Goal: Task Accomplishment & Management: Manage account settings

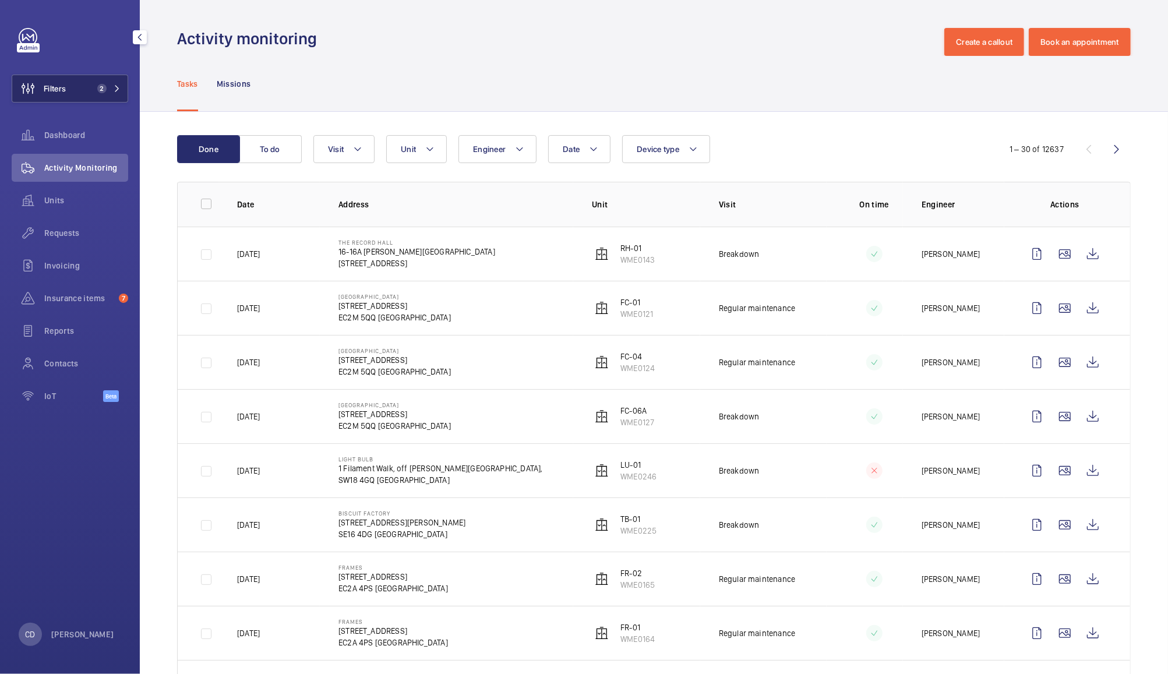
click at [94, 84] on span "2" at bounding box center [100, 88] width 14 height 9
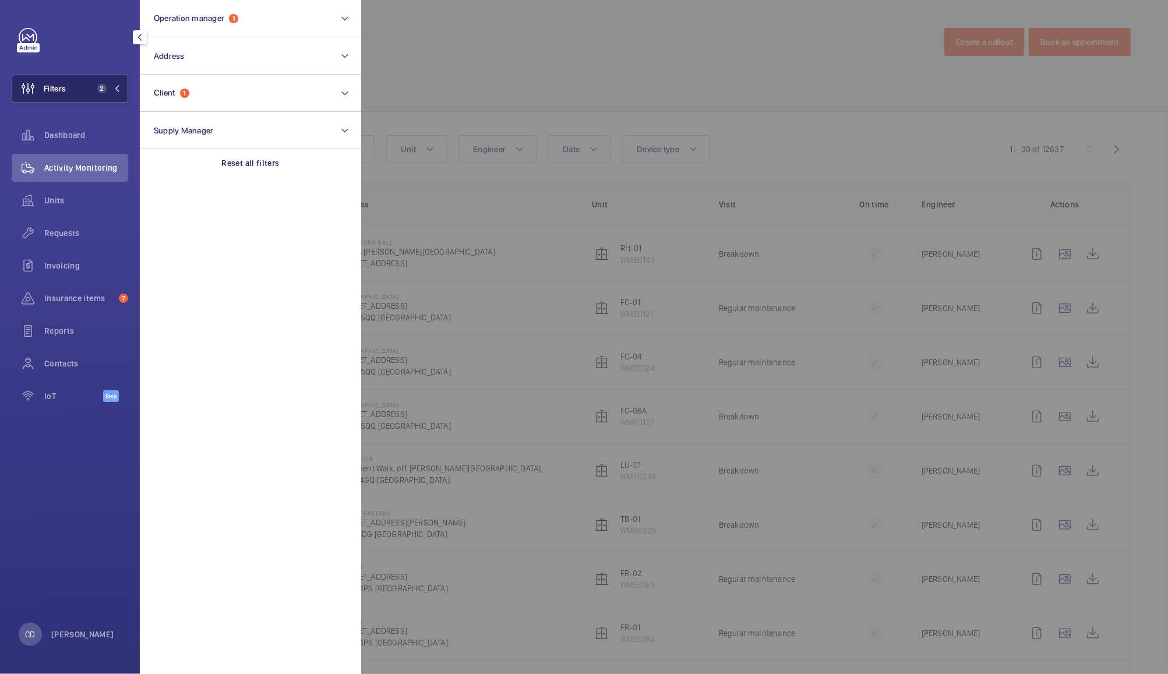
click at [72, 85] on button "Filters 2" at bounding box center [70, 89] width 117 height 28
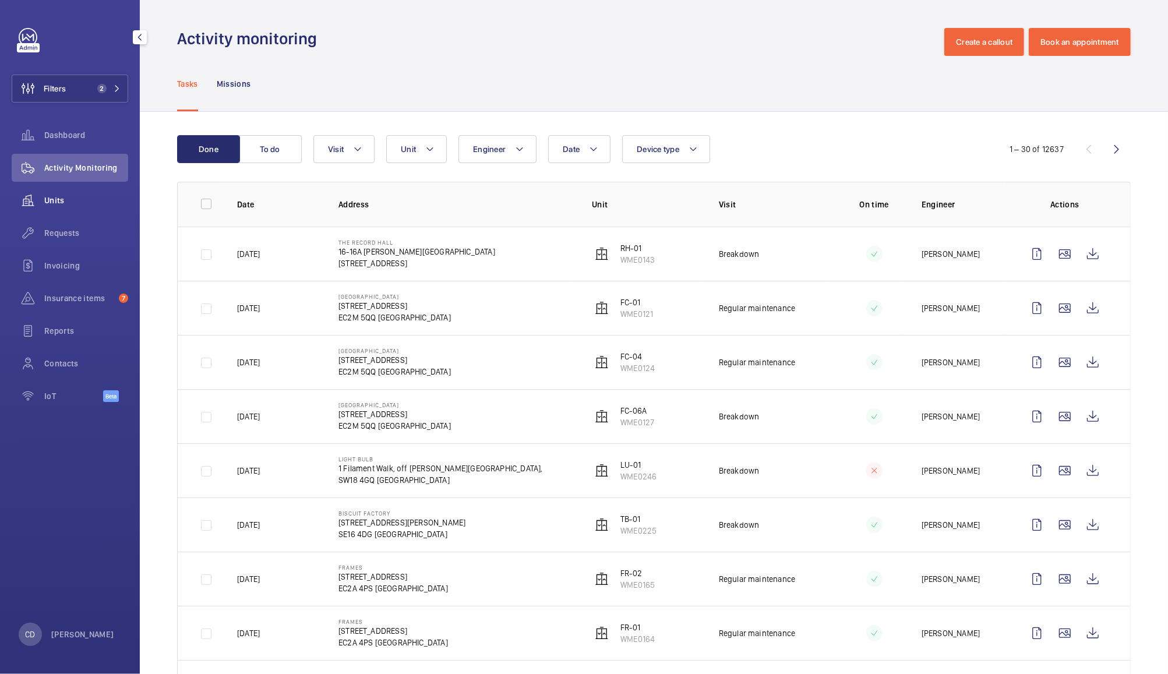
click at [57, 203] on span "Units" at bounding box center [86, 201] width 84 height 12
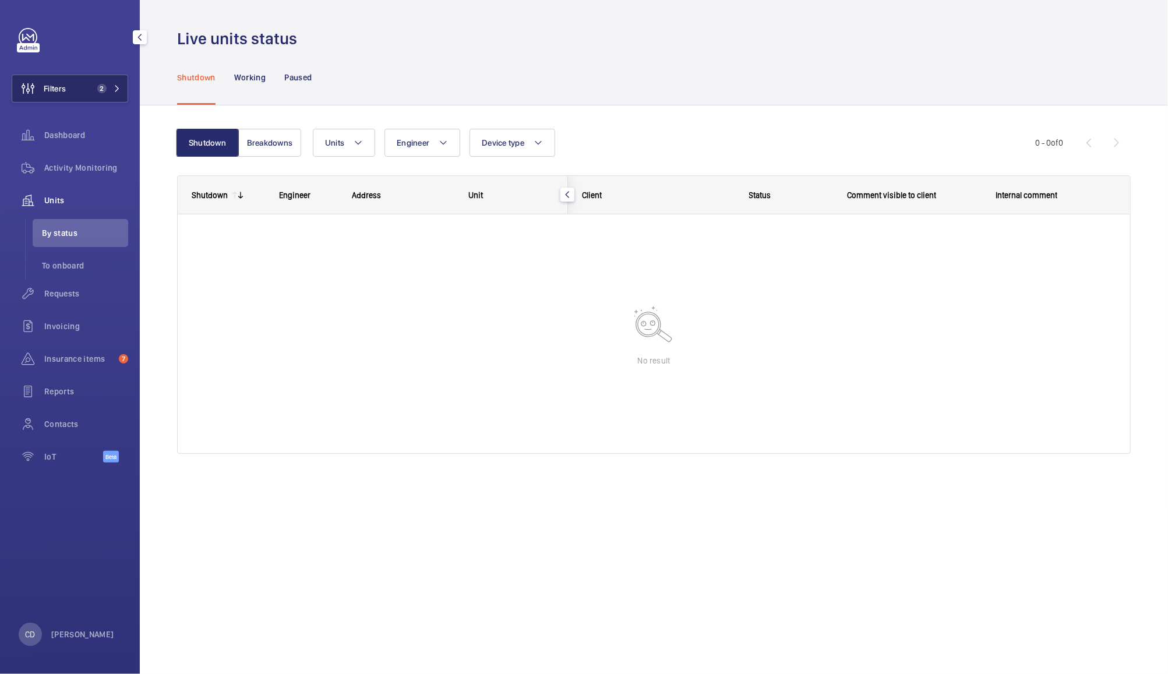
click at [76, 82] on button "Filters 2" at bounding box center [70, 89] width 117 height 28
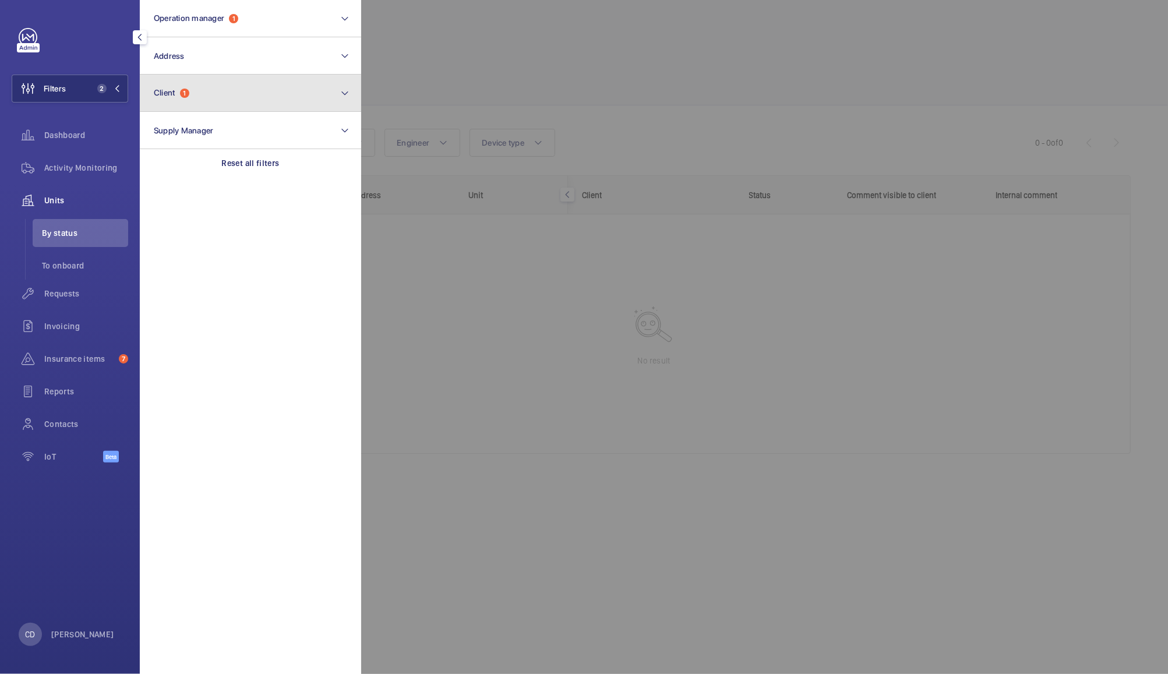
click at [247, 98] on button "Client 1" at bounding box center [250, 93] width 221 height 37
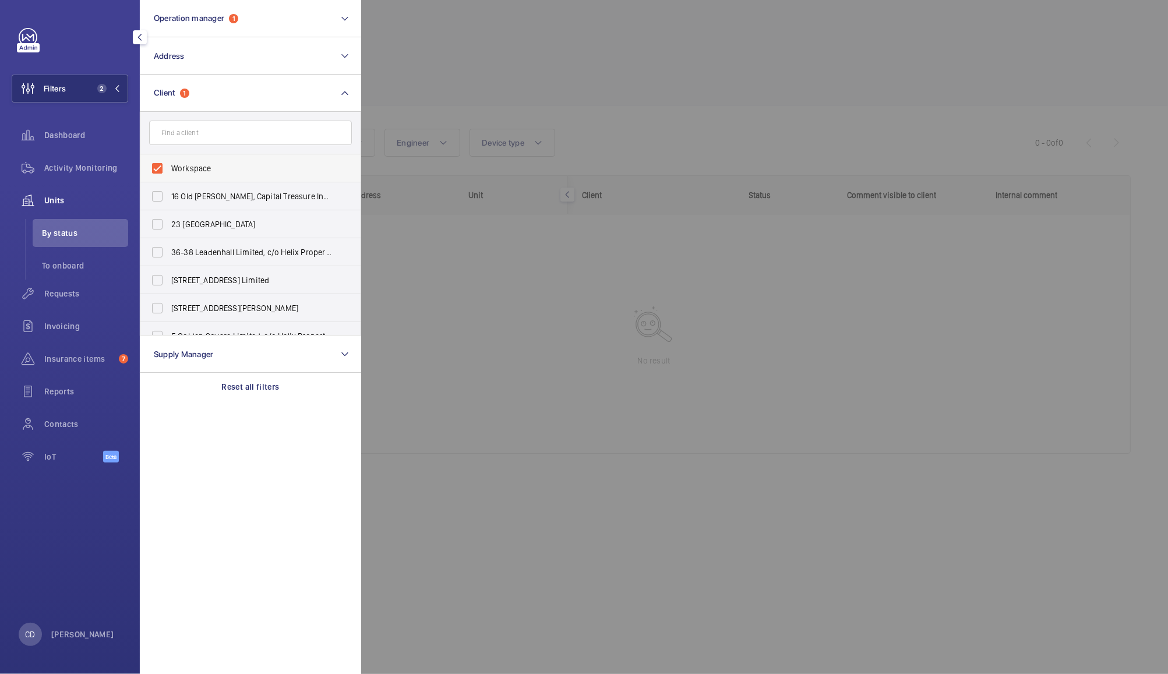
click at [210, 167] on span "Workspace" at bounding box center [251, 169] width 160 height 12
click at [169, 167] on input "Workspace" at bounding box center [157, 168] width 23 height 23
checkbox input "false"
click at [541, 41] on div at bounding box center [945, 337] width 1168 height 674
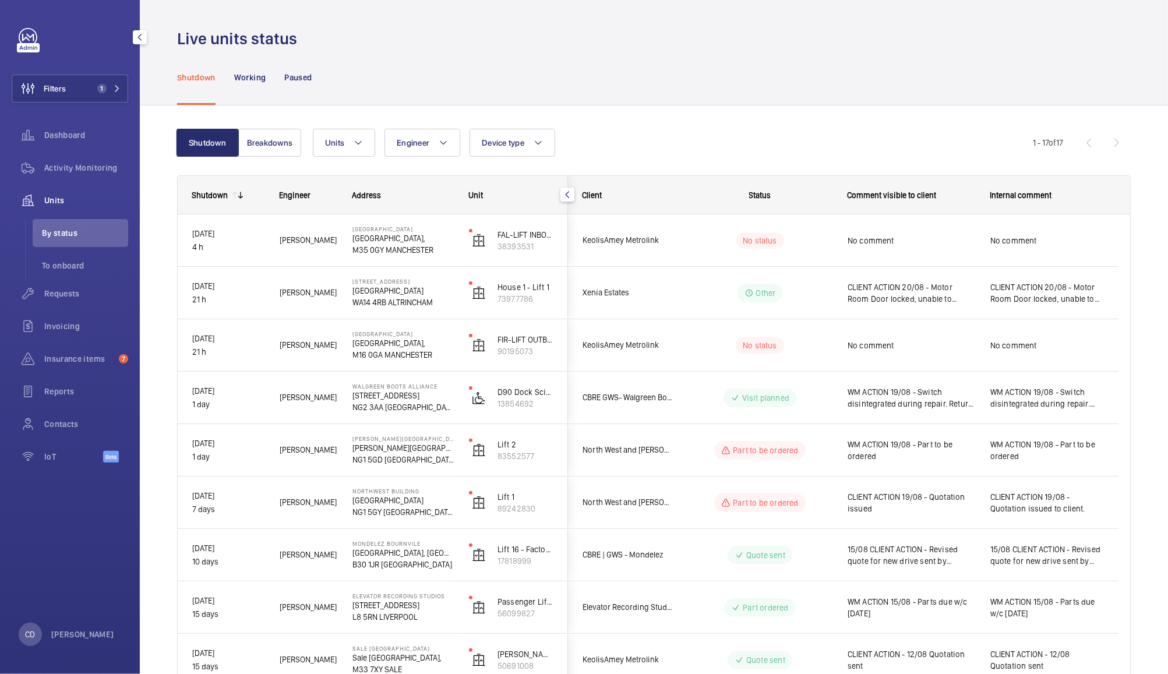
click at [665, 294] on span "Xenia Estates" at bounding box center [628, 292] width 90 height 13
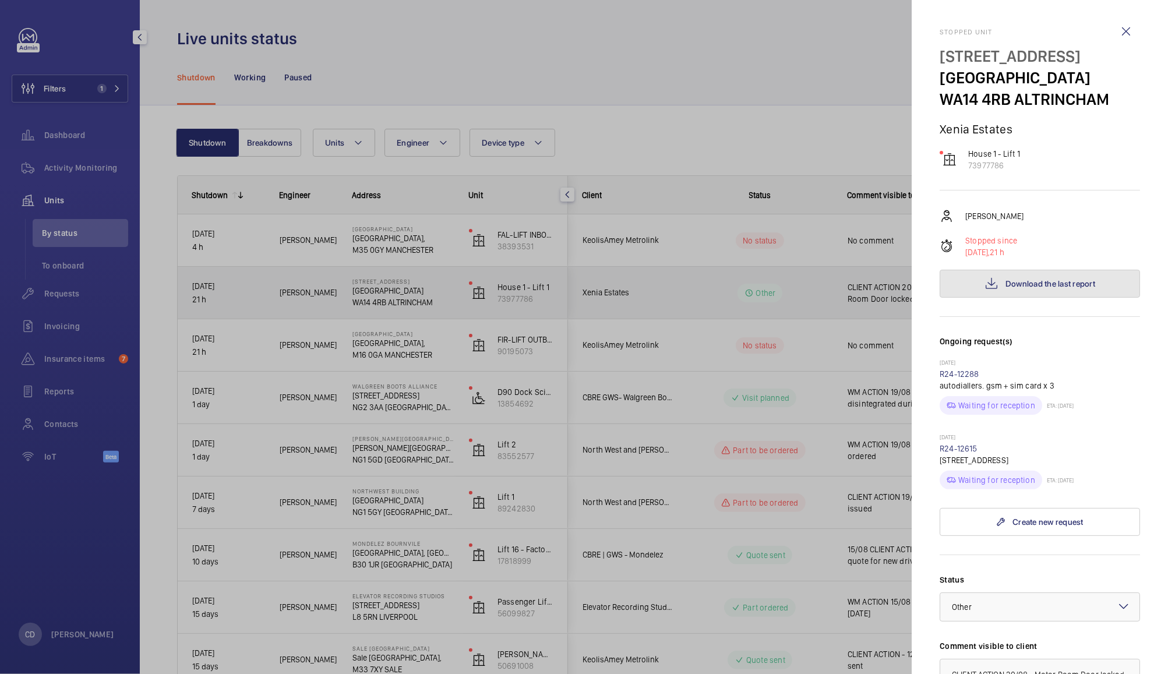
click at [1050, 283] on span "Download the last report" at bounding box center [1051, 283] width 90 height 9
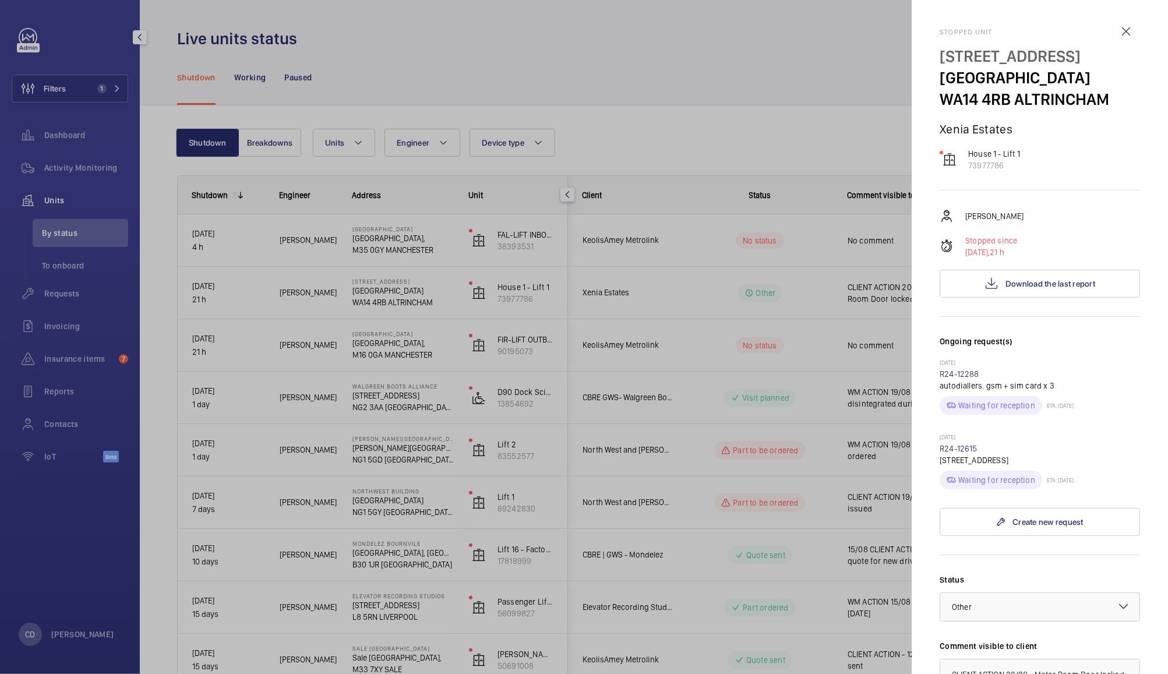
click at [766, 82] on div at bounding box center [584, 337] width 1168 height 674
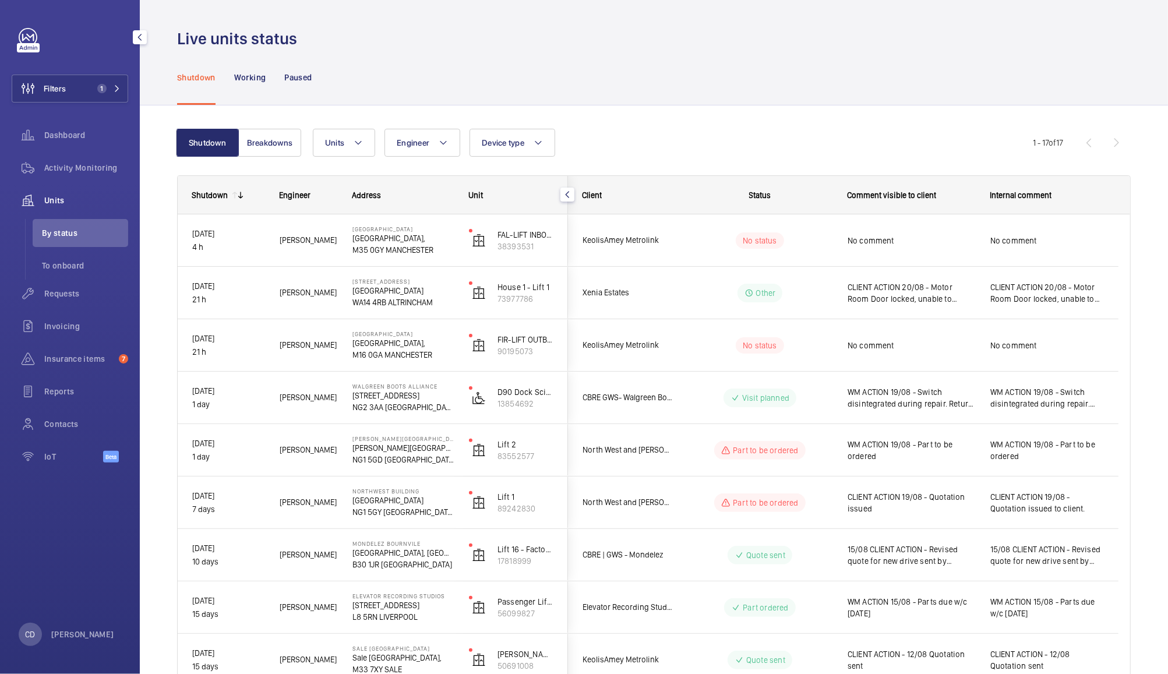
click at [971, 559] on span "15/08 CLIENT ACTION - Revised quote for new drive sent by [PERSON_NAME] to [PER…" at bounding box center [912, 555] width 128 height 23
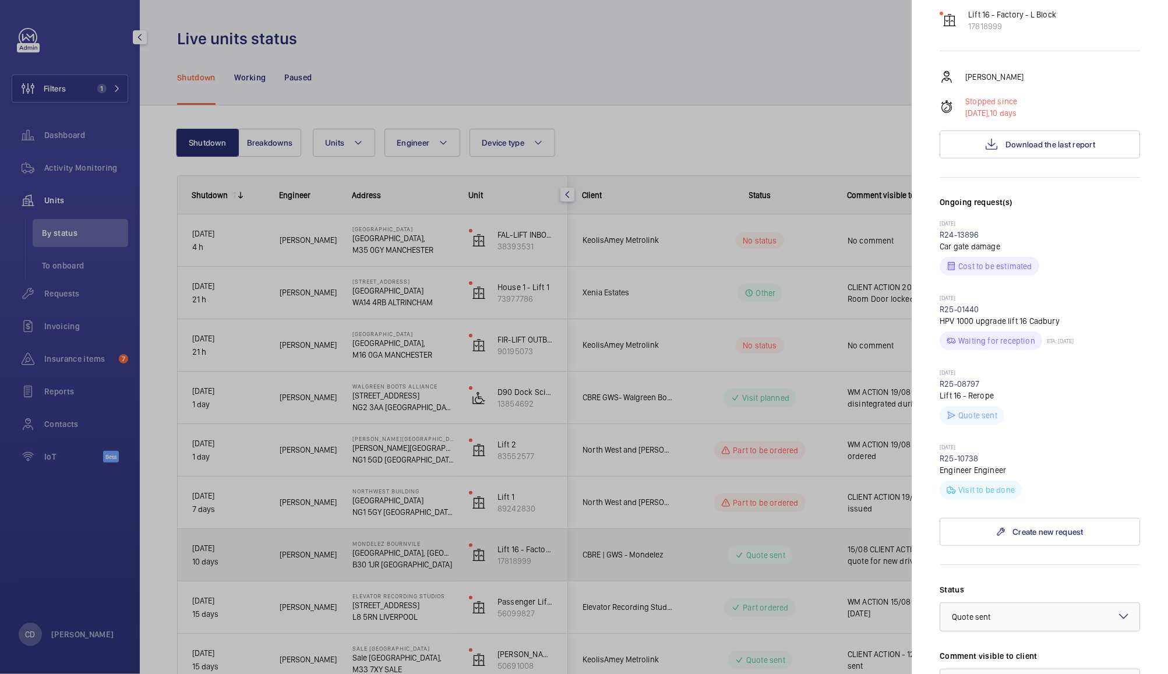
scroll to position [183, 0]
click at [1050, 603] on div at bounding box center [1040, 617] width 199 height 28
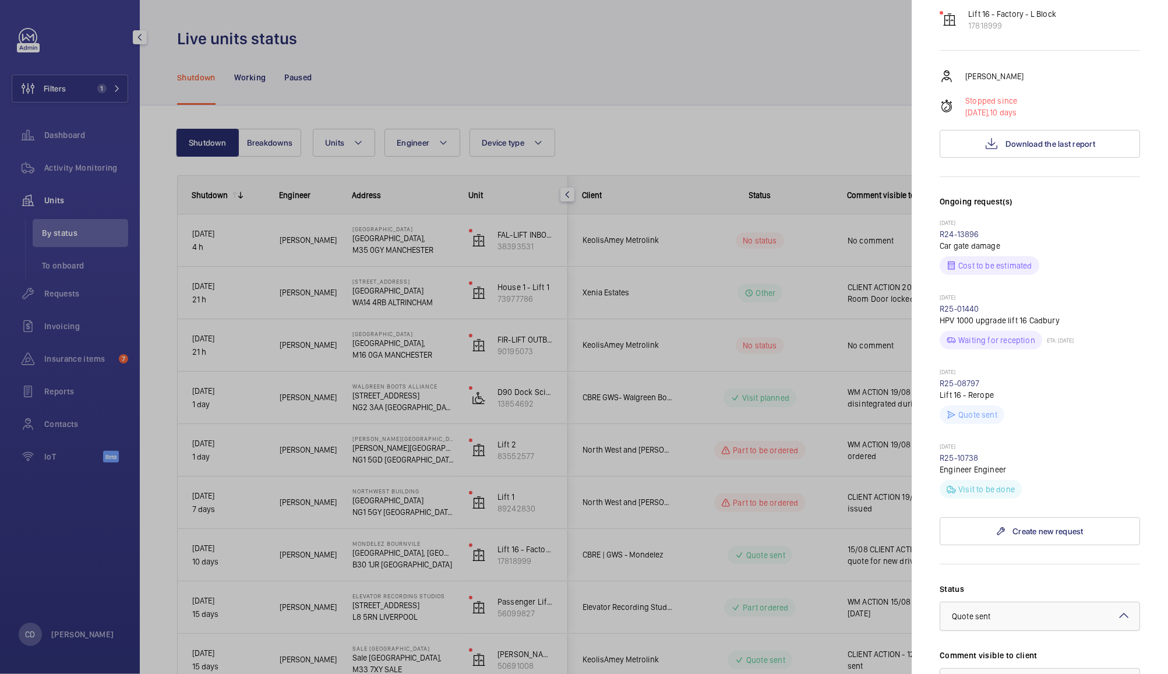
scroll to position [255, 0]
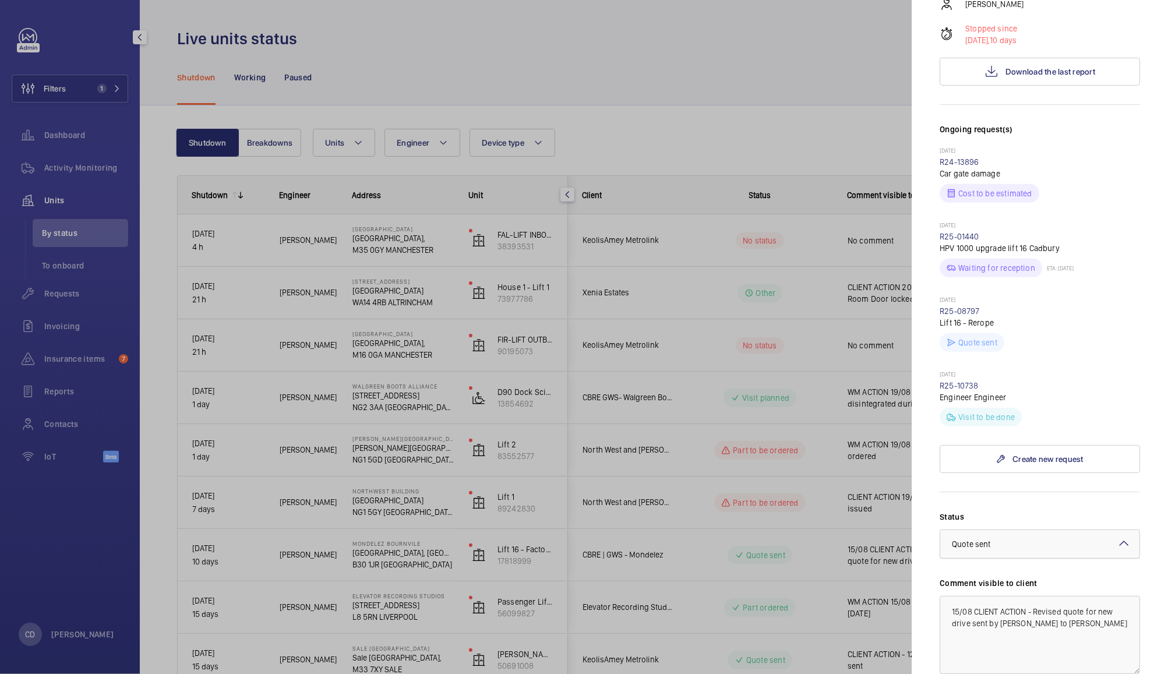
click at [1062, 530] on div at bounding box center [1040, 544] width 199 height 28
click at [988, 590] on span "Part ordered" at bounding box center [1040, 596] width 176 height 12
click at [960, 596] on textarea "15/08 CLIENT ACTION - Revised quote for new drive sent by [PERSON_NAME] to [PER…" at bounding box center [1040, 635] width 200 height 78
click at [997, 600] on textarea "20/08 CLIENT ACTION - Revised quote for new drive sent by [PERSON_NAME] to [PER…" at bounding box center [1040, 635] width 200 height 78
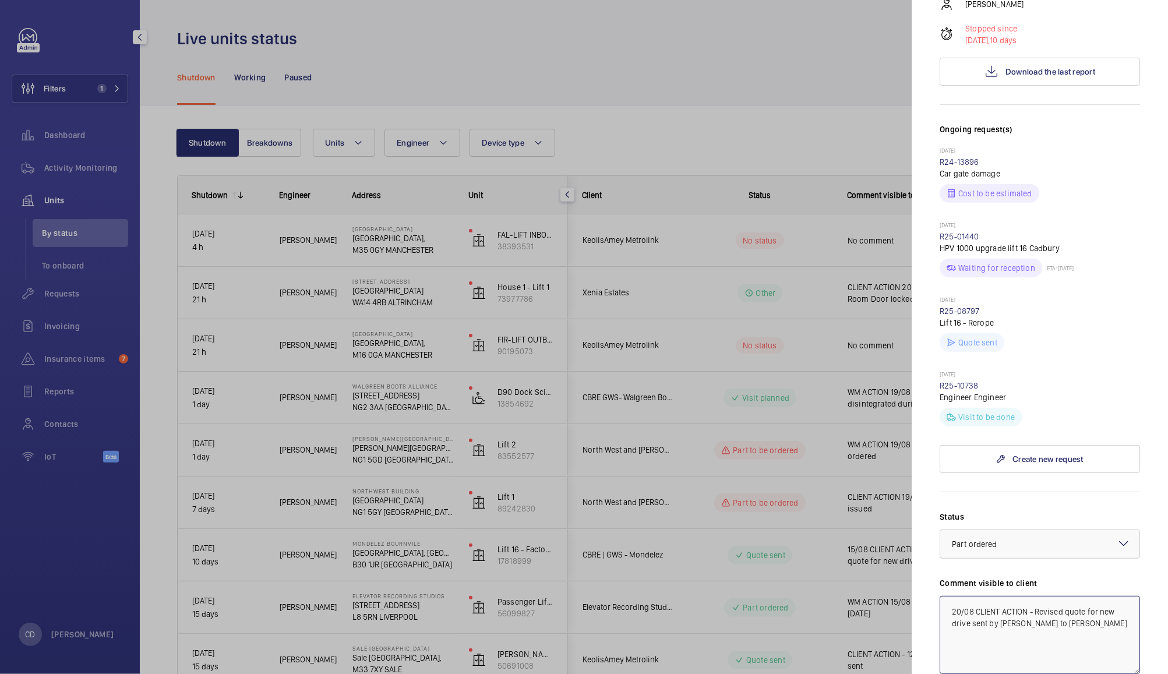
click at [997, 596] on textarea "20/08 CLIENT ACTION - Revised quote for new drive sent by [PERSON_NAME] to [PER…" at bounding box center [1040, 635] width 200 height 78
click at [1040, 596] on textarea "20/08 WM ACTION - Revised quote for new drive sent by [PERSON_NAME] to [PERSON_…" at bounding box center [1040, 635] width 200 height 78
click at [1037, 596] on textarea "20/08 WM ACTION - Revised quote for new drive sent by [PERSON_NAME] to [PERSON_…" at bounding box center [1040, 635] width 200 height 78
type textarea "20/08 WM ACTION - Drive ordered, ETA w/c"
click at [812, 617] on div at bounding box center [584, 337] width 1168 height 674
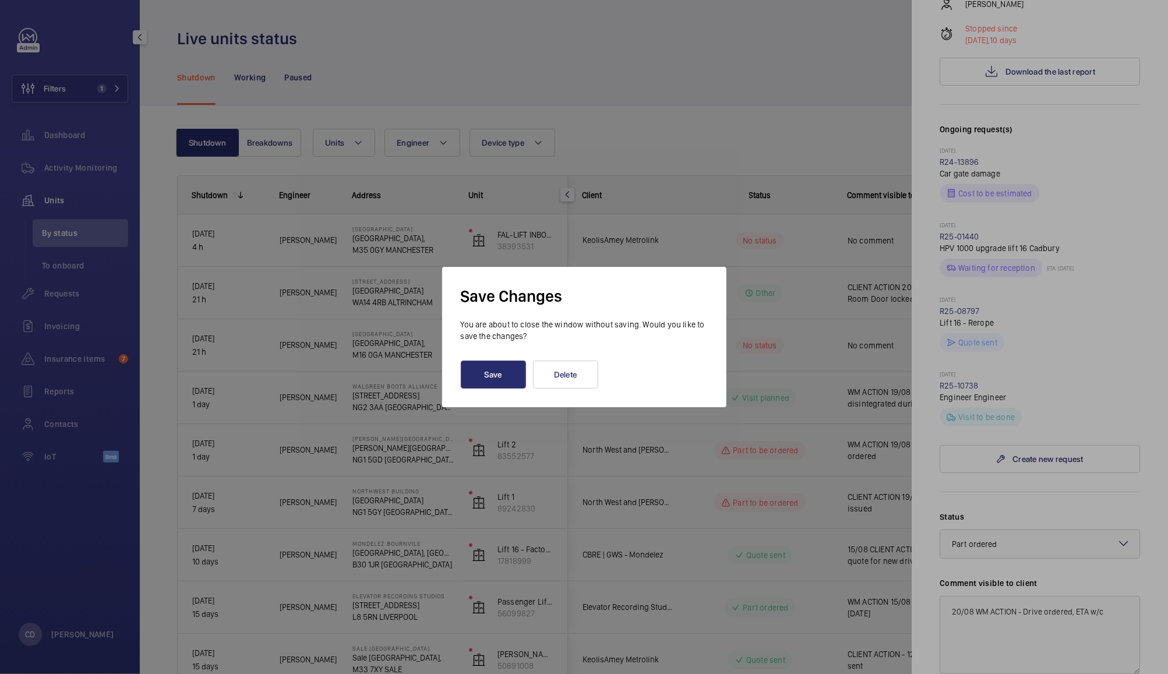
click at [815, 530] on div at bounding box center [584, 337] width 1168 height 674
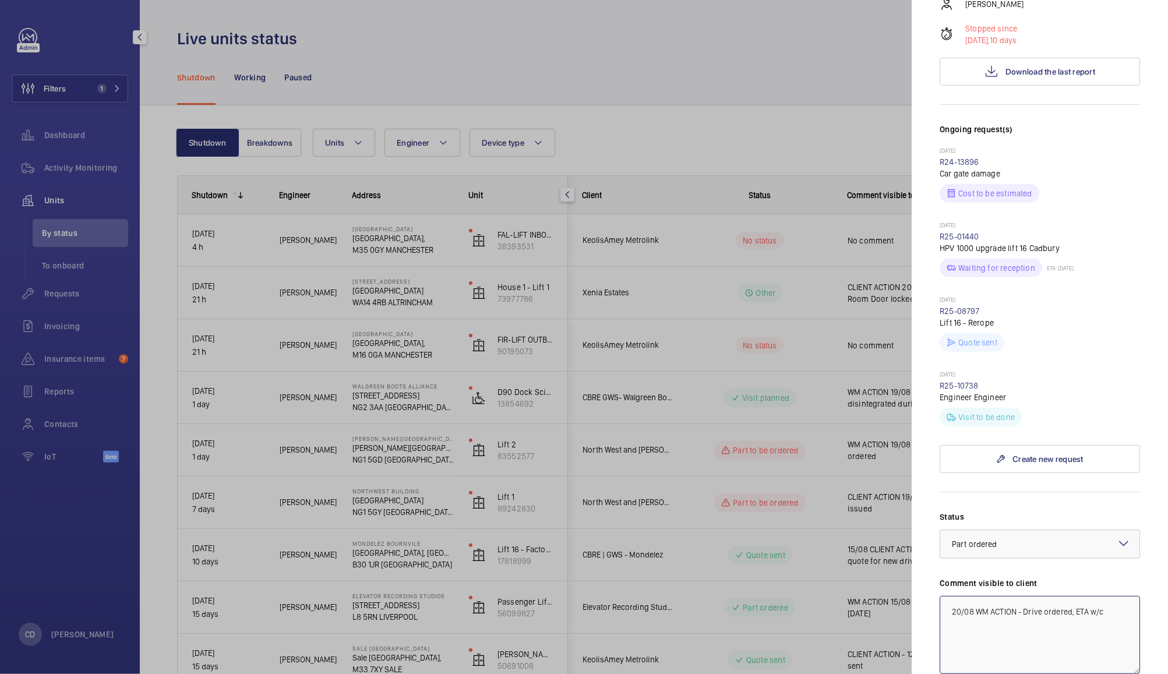
click at [1106, 596] on textarea "20/08 WM ACTION - Drive ordered, ETA w/c" at bounding box center [1040, 635] width 200 height 78
click at [1100, 596] on textarea "20/08 WM ACTION - Drive ordered, ETA w/c" at bounding box center [1040, 635] width 200 height 78
click at [1111, 596] on textarea "20/08 WM ACTION - Drive ordered, ETA w/c" at bounding box center [1040, 635] width 200 height 78
click at [1109, 596] on textarea "20/08 WM ACTION - Drive ordered, ETA w/c" at bounding box center [1040, 635] width 200 height 78
click at [1082, 596] on textarea "20/08 WM ACTION - Drive ordered, ETA w/c" at bounding box center [1040, 635] width 200 height 78
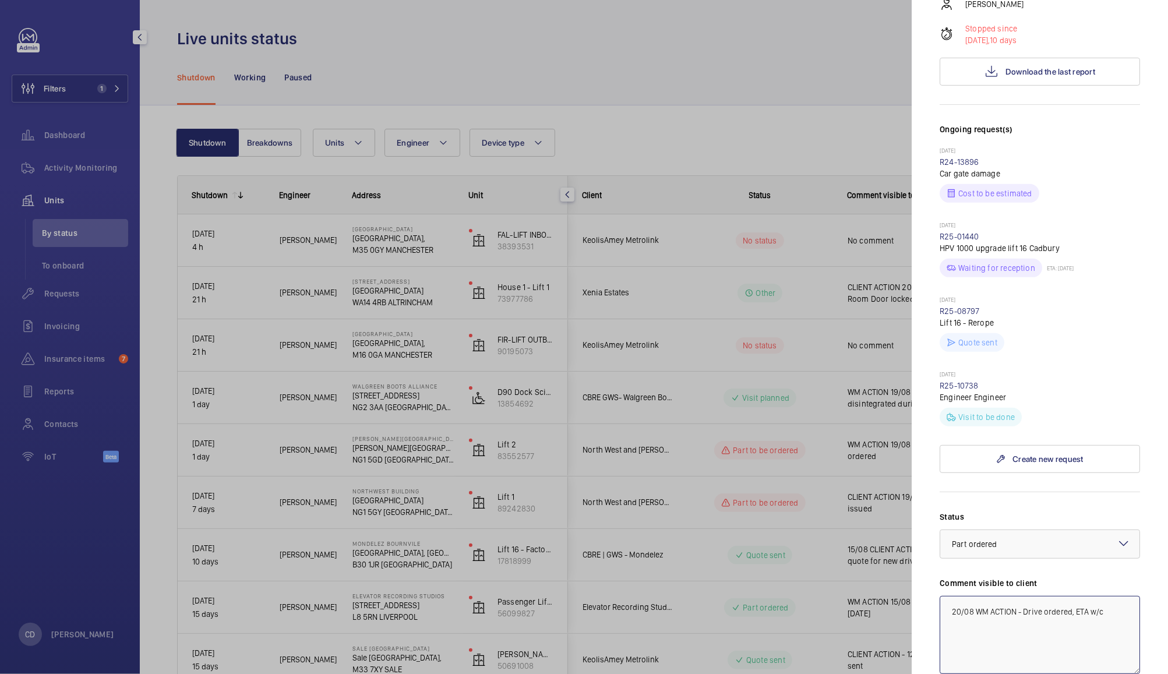
click at [1104, 596] on textarea "20/08 WM ACTION - Drive ordered, ETA w/c" at bounding box center [1040, 635] width 200 height 78
click at [832, 481] on div at bounding box center [584, 337] width 1168 height 674
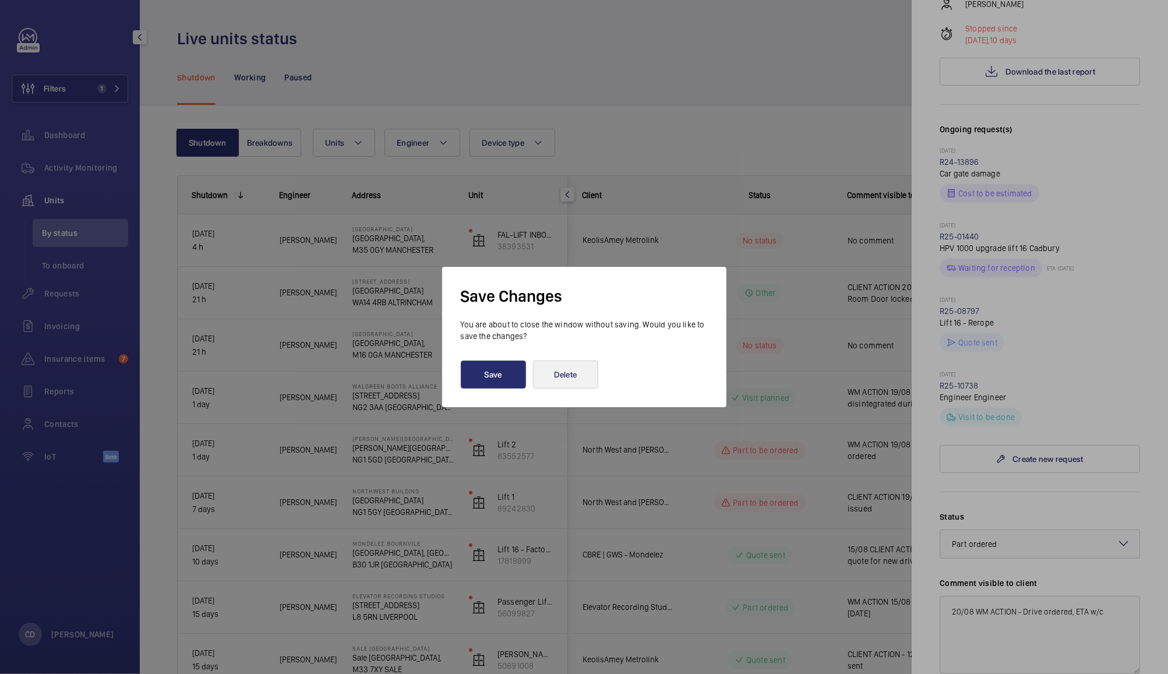
click at [569, 378] on button "Delete" at bounding box center [565, 375] width 65 height 28
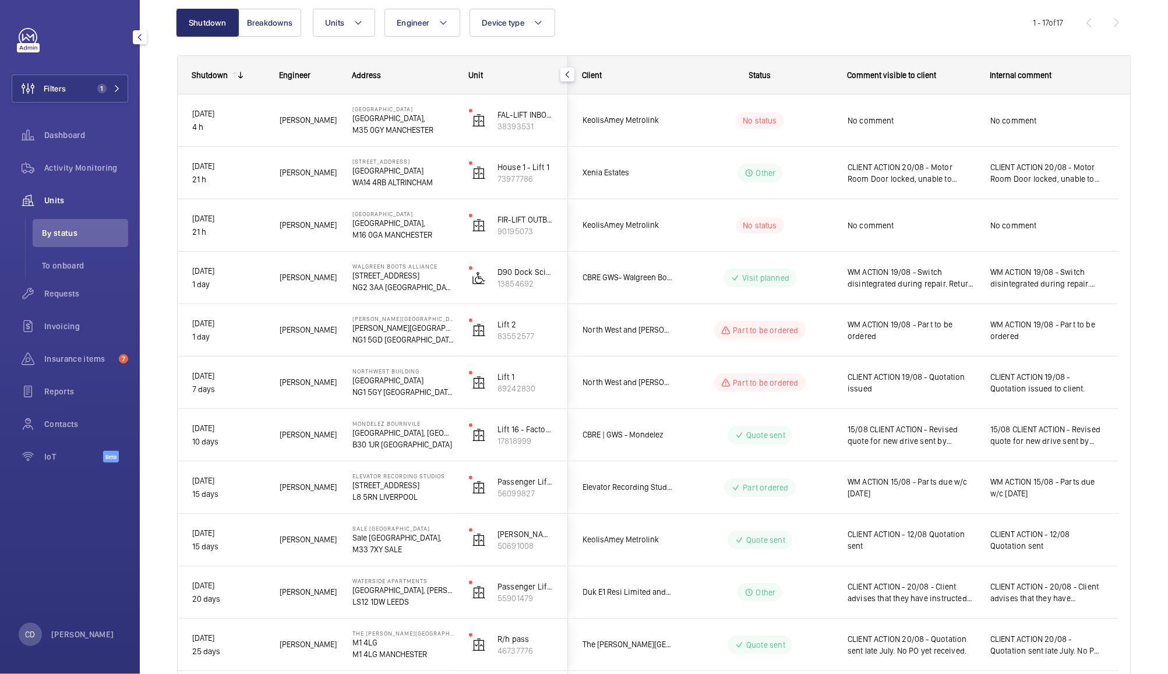
scroll to position [140, 0]
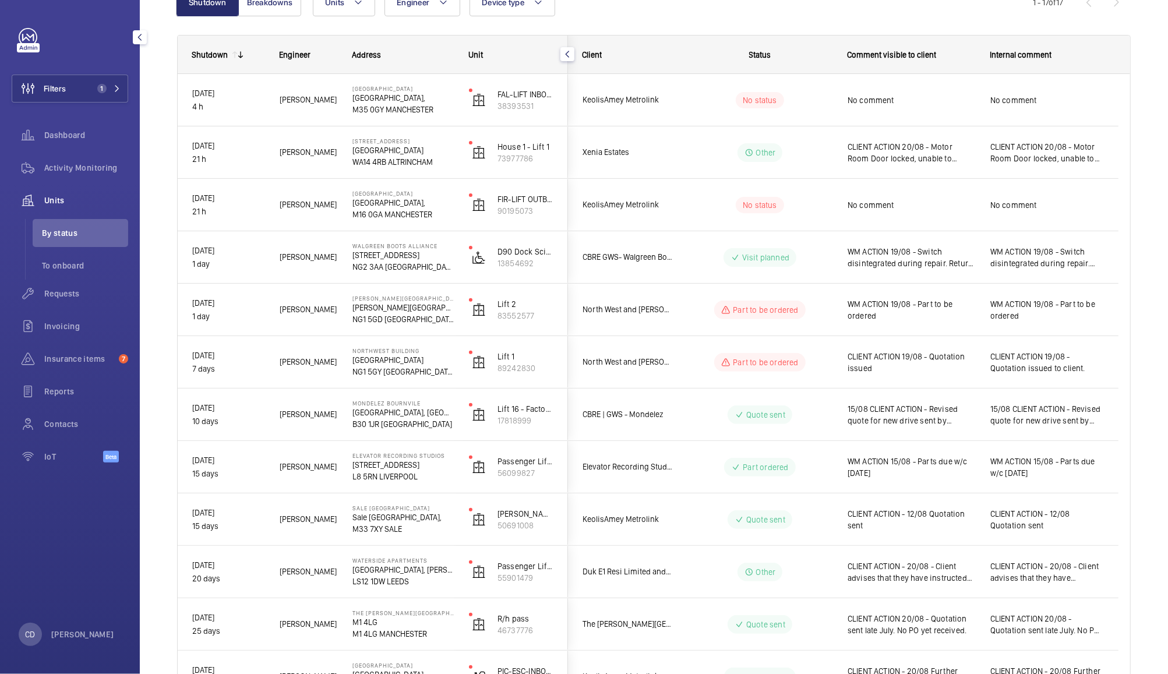
click at [1047, 213] on div "No comment" at bounding box center [1048, 205] width 114 height 27
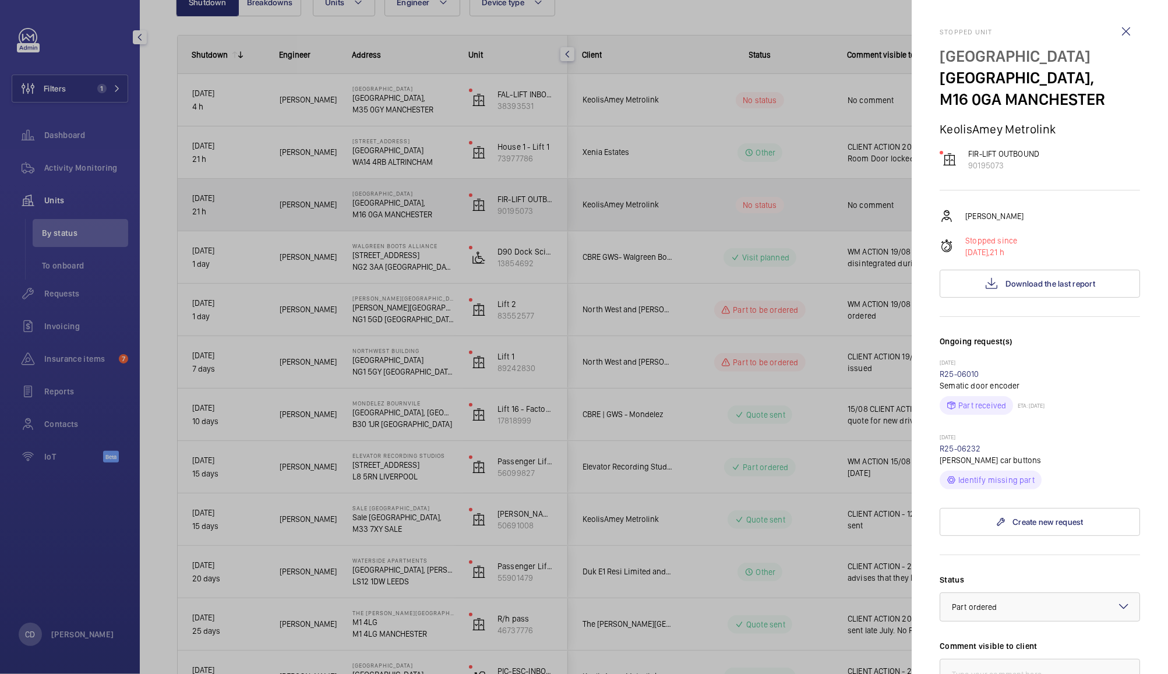
click at [816, 203] on div at bounding box center [584, 337] width 1168 height 674
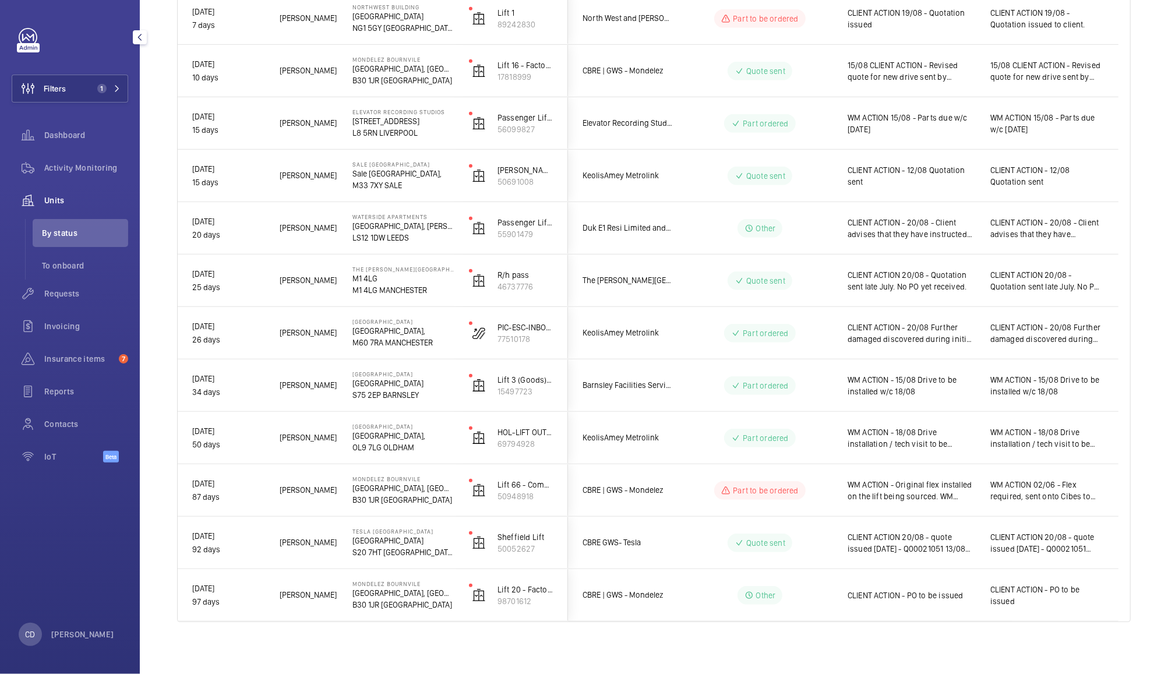
scroll to position [488, 0]
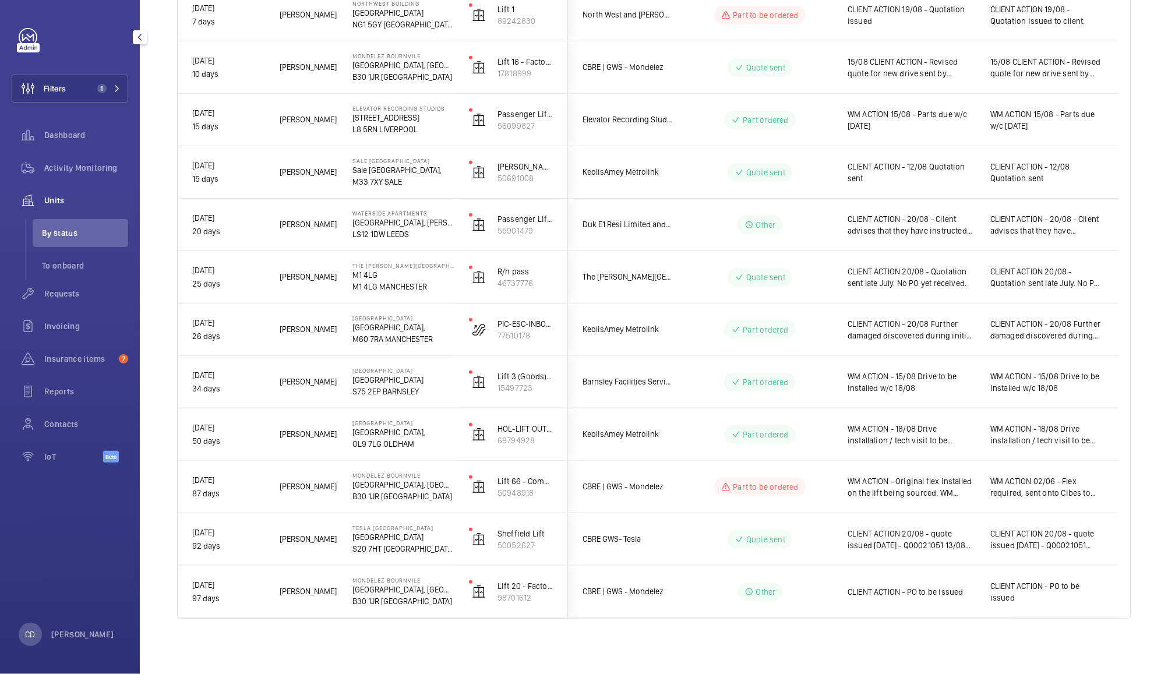
click at [957, 431] on span "WM ACTION - 18/08 Drive installation / tech visit to be carried out by end of t…" at bounding box center [912, 434] width 128 height 23
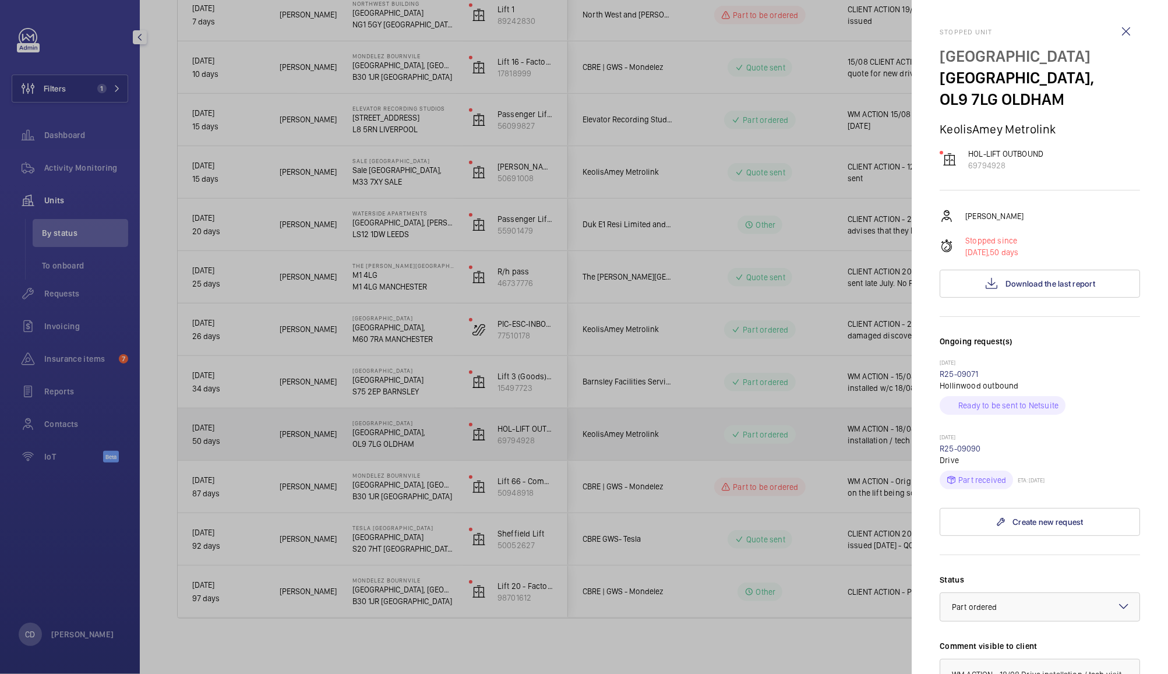
scroll to position [25, 0]
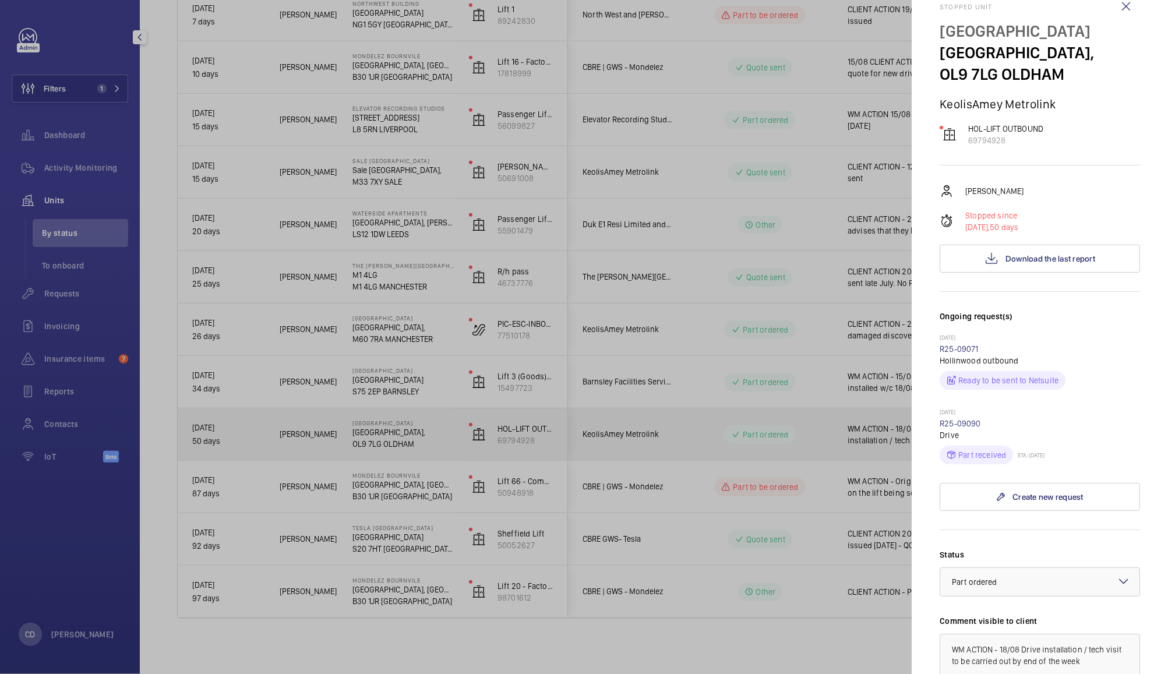
click at [840, 438] on div at bounding box center [584, 337] width 1168 height 674
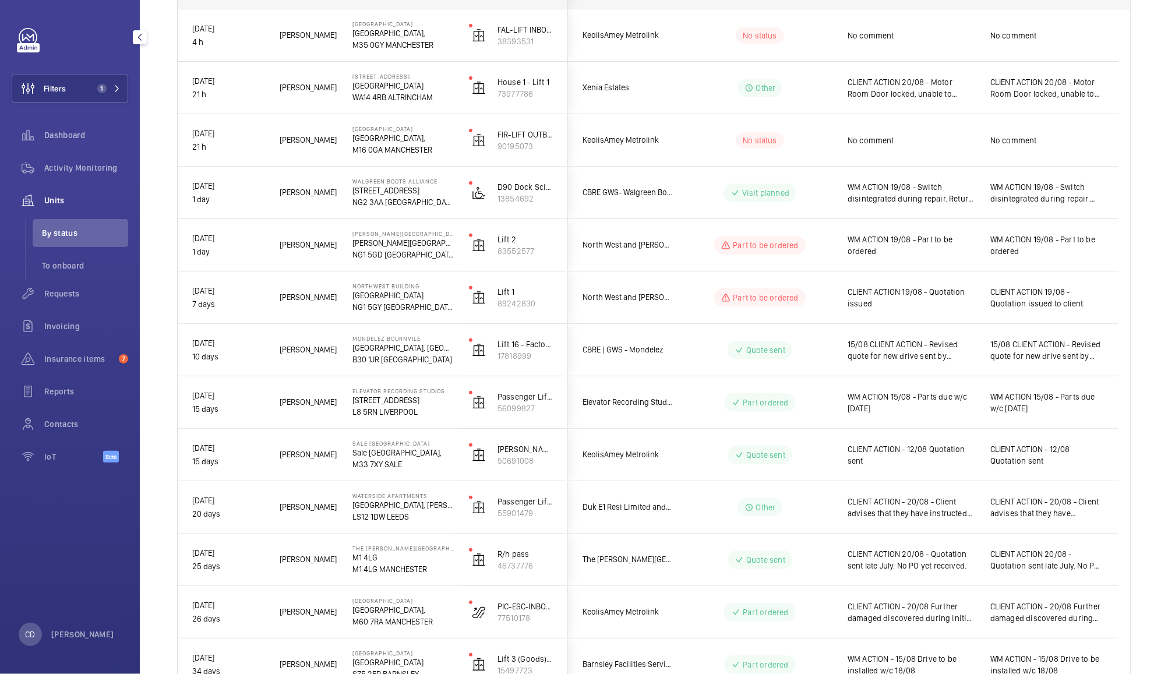
scroll to position [203, 0]
click at [1056, 353] on span "15/08 CLIENT ACTION - Revised quote for new drive sent by [PERSON_NAME] to [PER…" at bounding box center [1048, 351] width 114 height 23
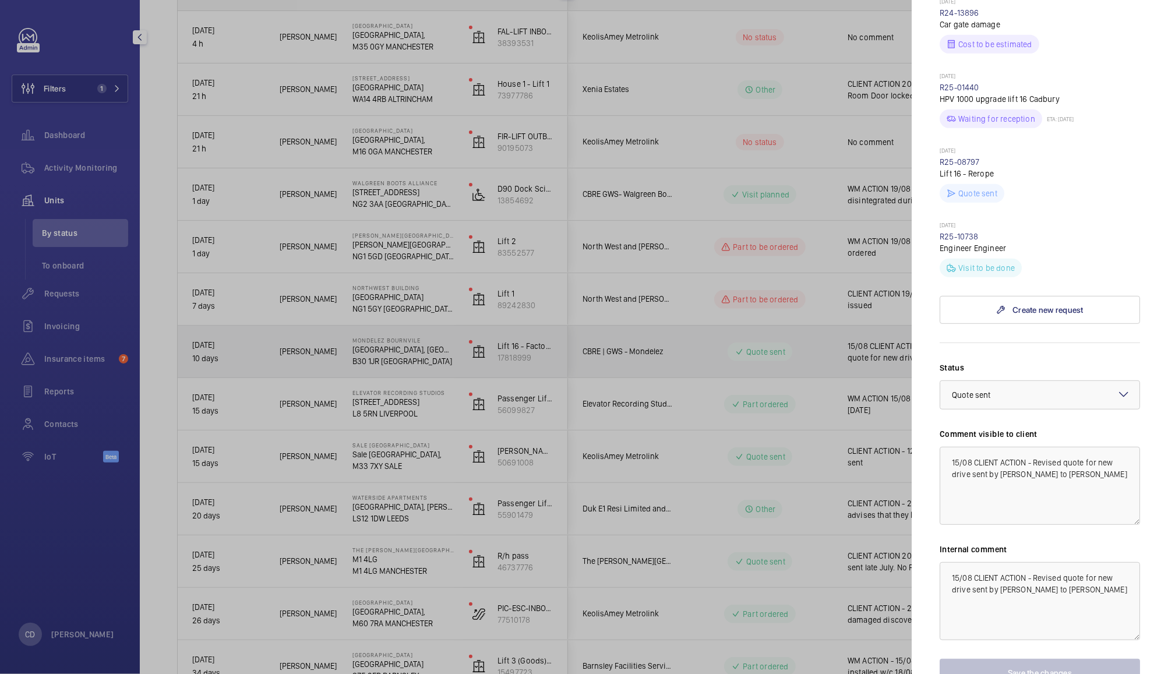
scroll to position [406, 0]
click at [1066, 466] on textarea "15/08 CLIENT ACTION - Revised quote for new drive sent by [PERSON_NAME] to [PER…" at bounding box center [1040, 485] width 200 height 78
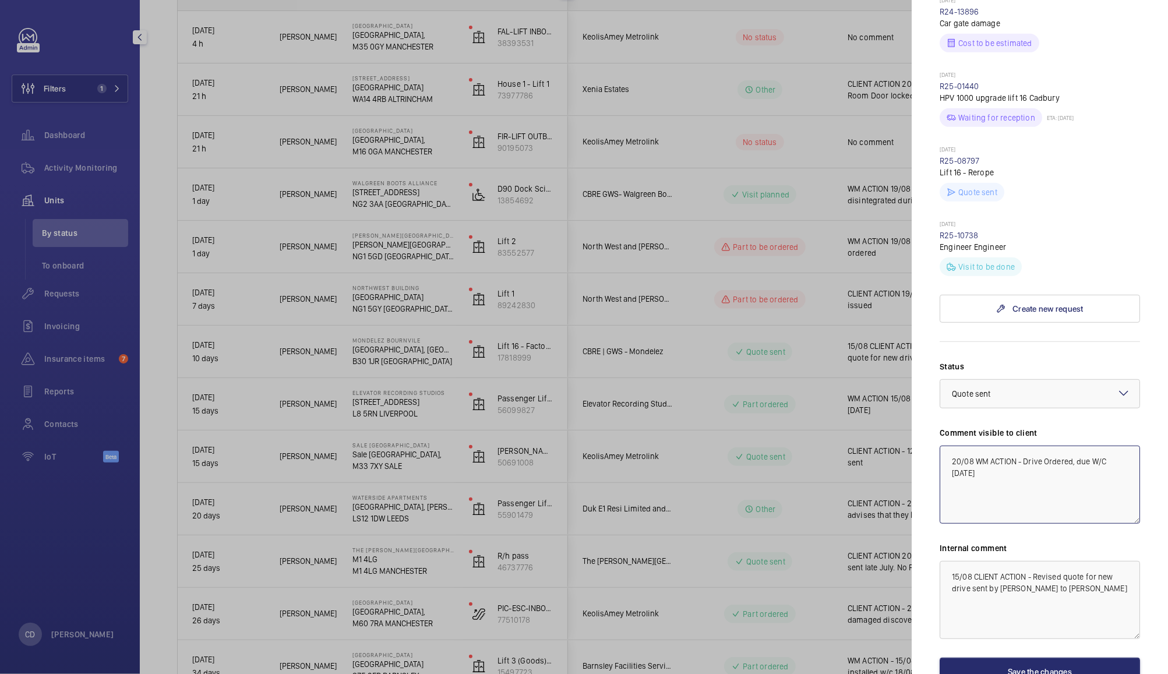
type textarea "20/08 WM ACTION - Drive Ordered, due W/C [DATE]"
paste textarea "20/08 WM ACTION - Drive Ordered, due W/C [DATE]"
type textarea "20/08 WM ACTION - Drive Ordered, due W/C [DATE]"
click at [1051, 380] on div at bounding box center [1040, 394] width 199 height 28
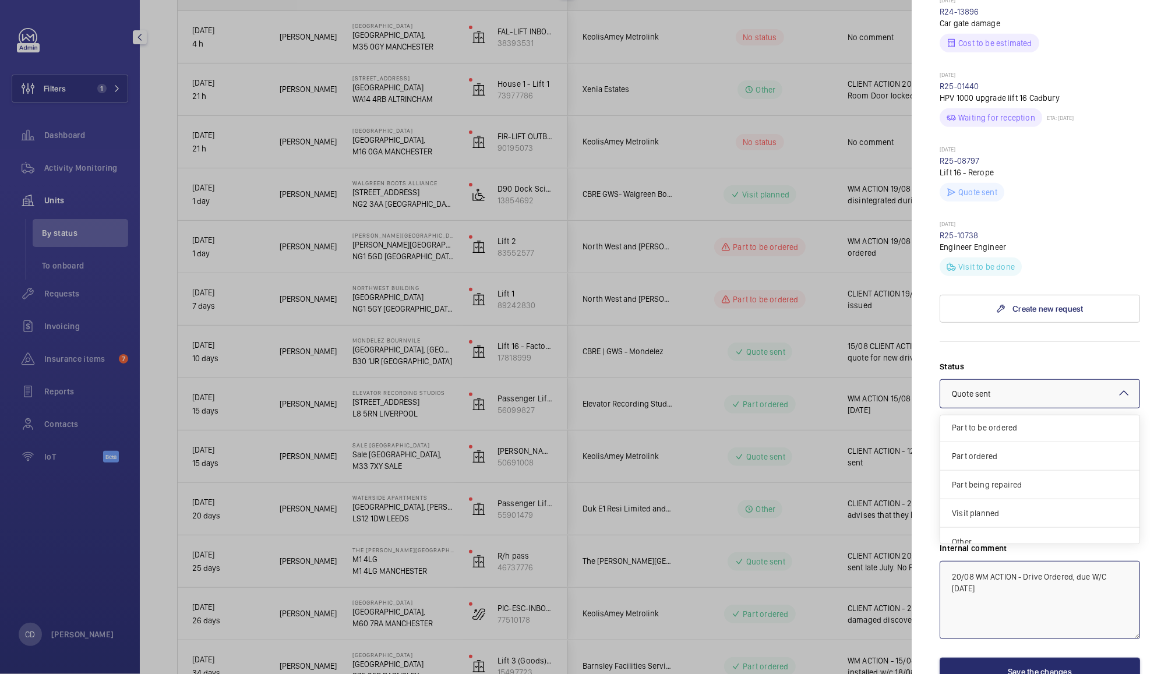
scroll to position [98, 0]
click at [1005, 439] on span "Part ordered" at bounding box center [1040, 445] width 176 height 12
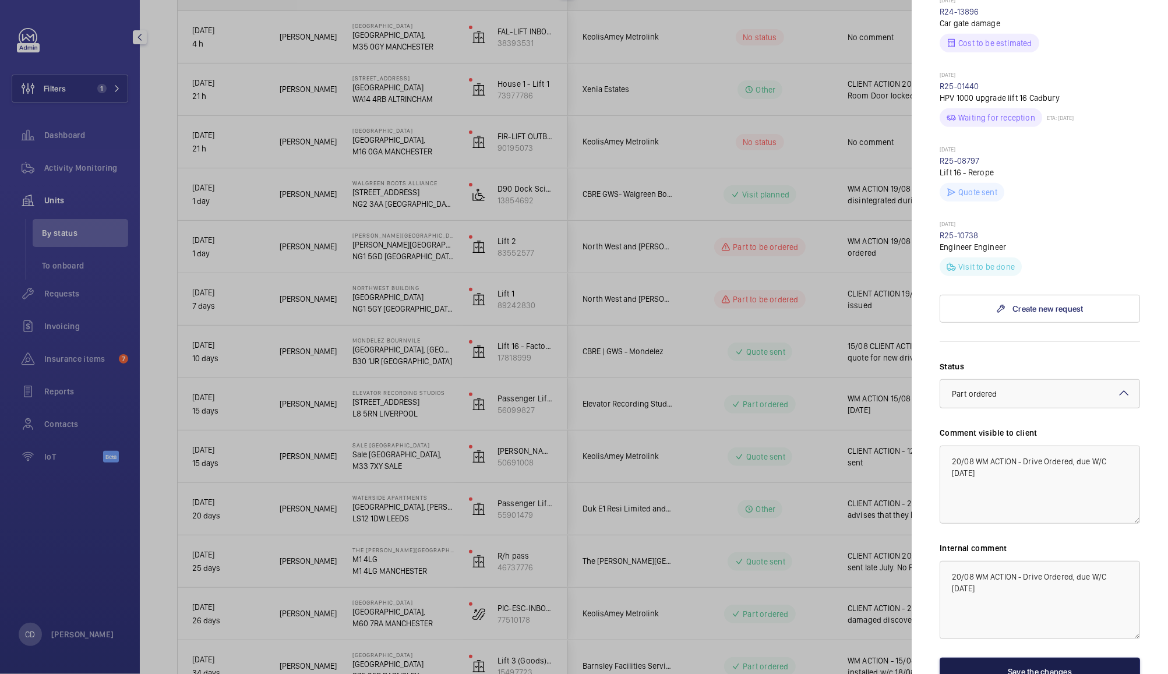
click at [1053, 658] on button "Save the changes" at bounding box center [1040, 672] width 200 height 28
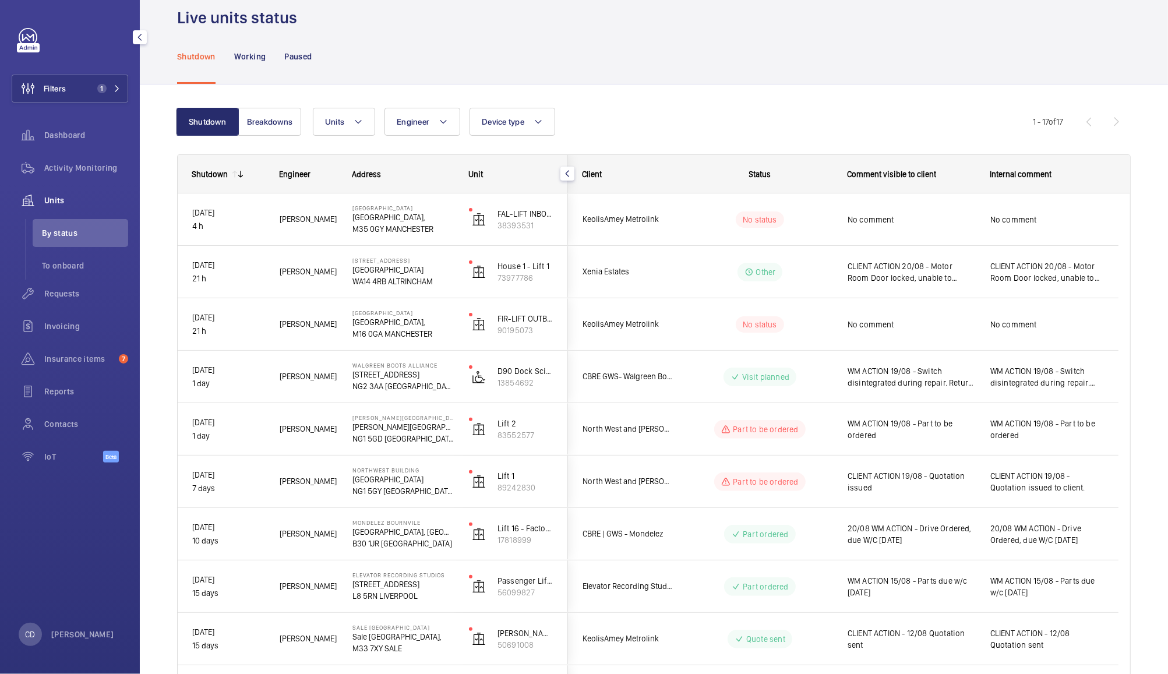
scroll to position [19, 0]
click at [1046, 219] on span "No comment" at bounding box center [1048, 222] width 114 height 12
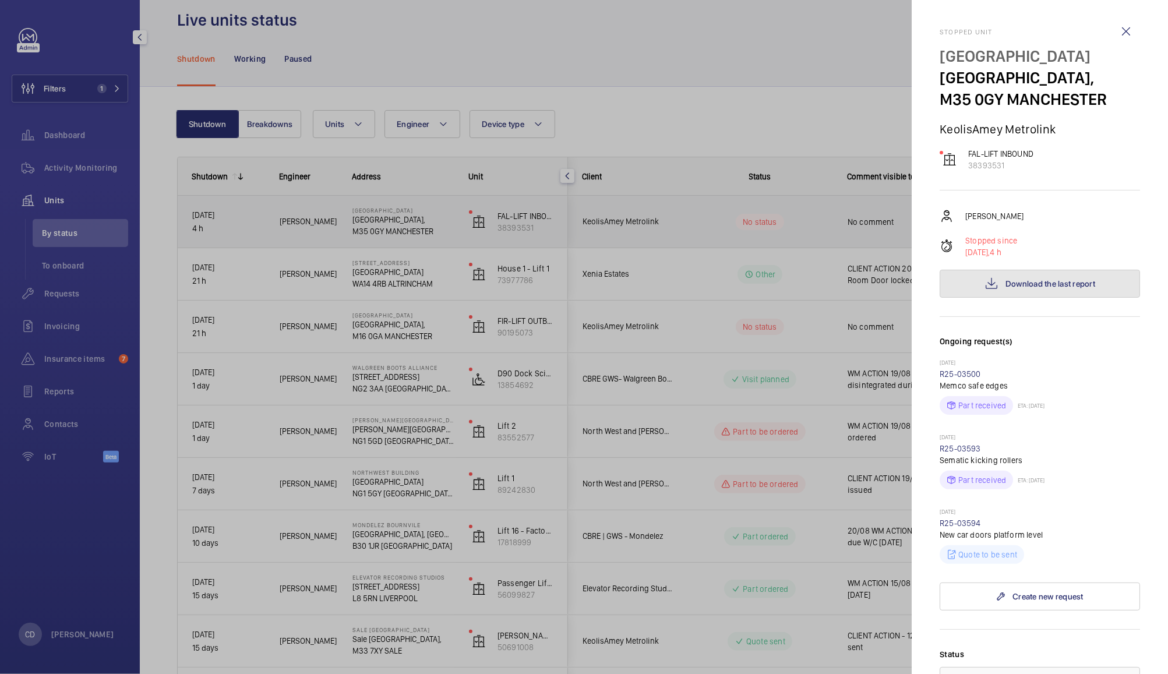
click at [1076, 288] on span "Download the last report" at bounding box center [1051, 283] width 90 height 9
